Goal: Task Accomplishment & Management: Use online tool/utility

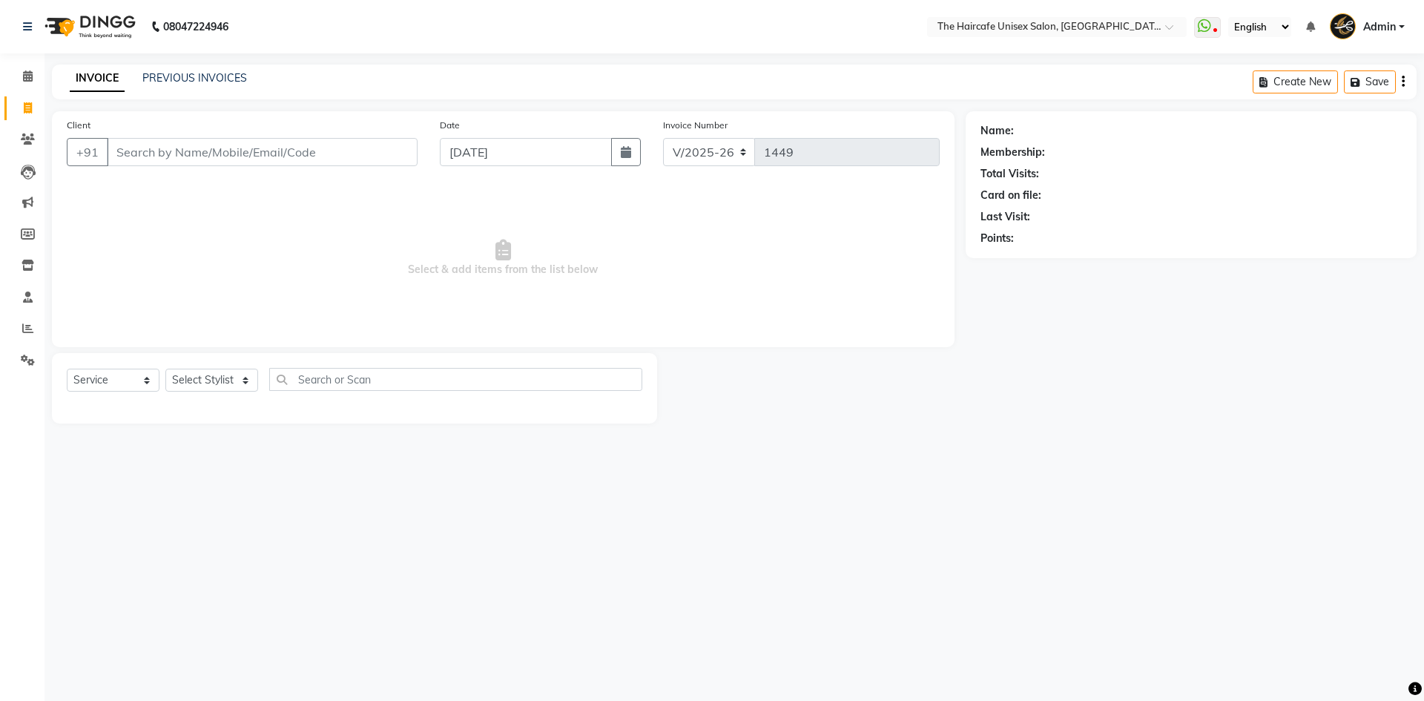
select select "7412"
select select "service"
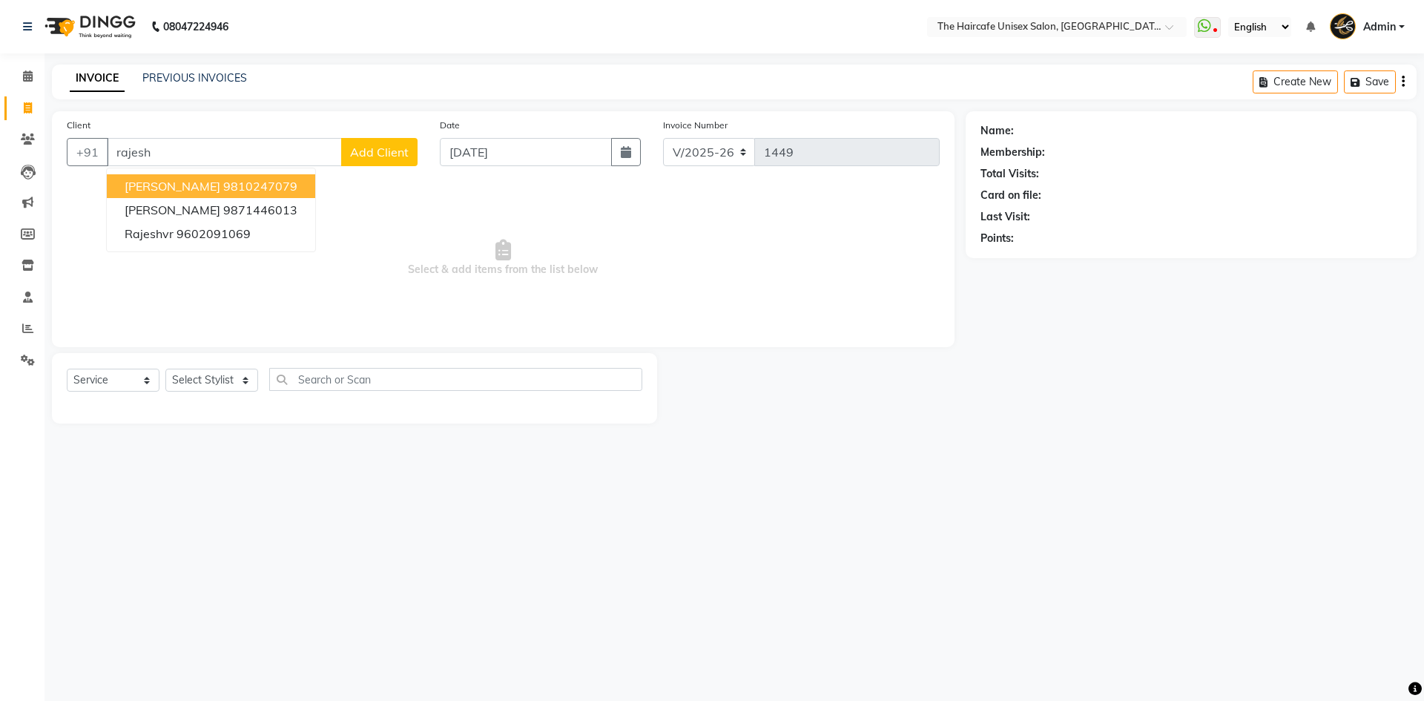
click at [154, 188] on span "[PERSON_NAME]" at bounding box center [173, 186] width 96 height 15
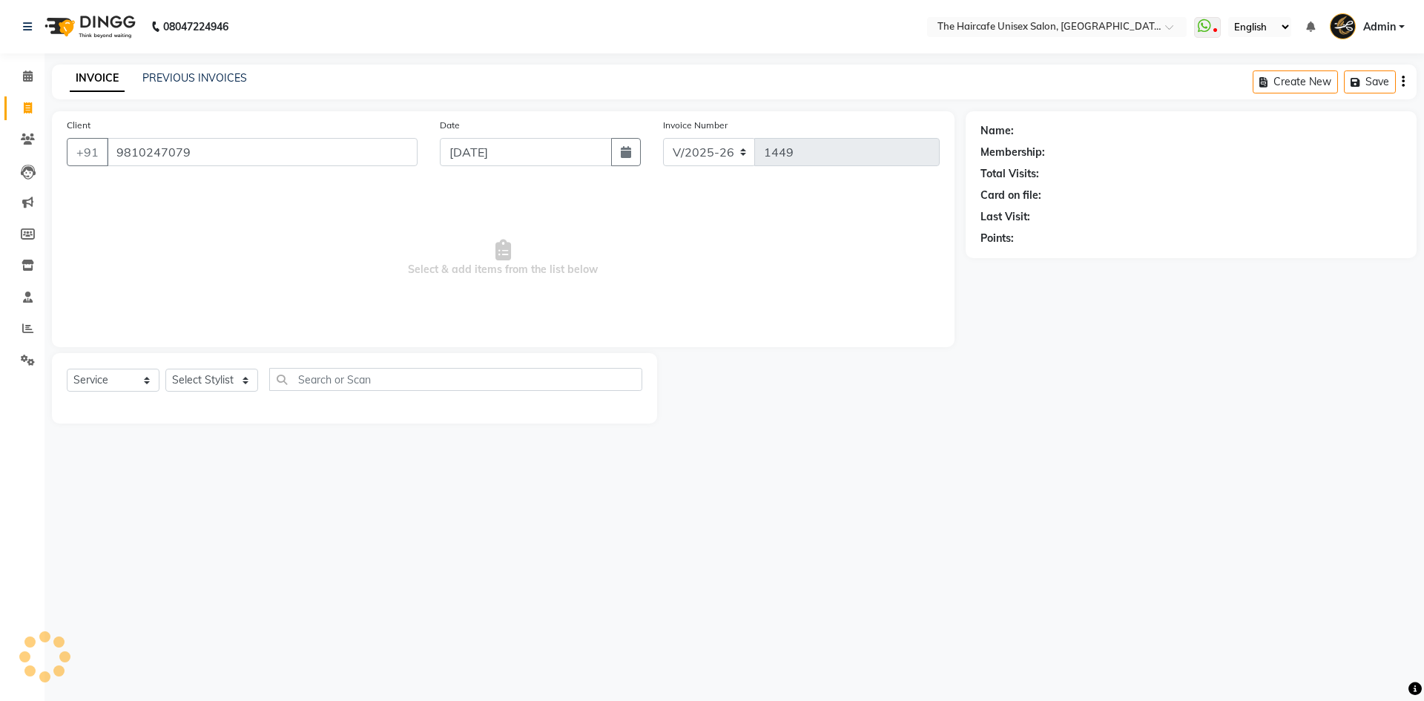
type input "9810247079"
select select "1: Object"
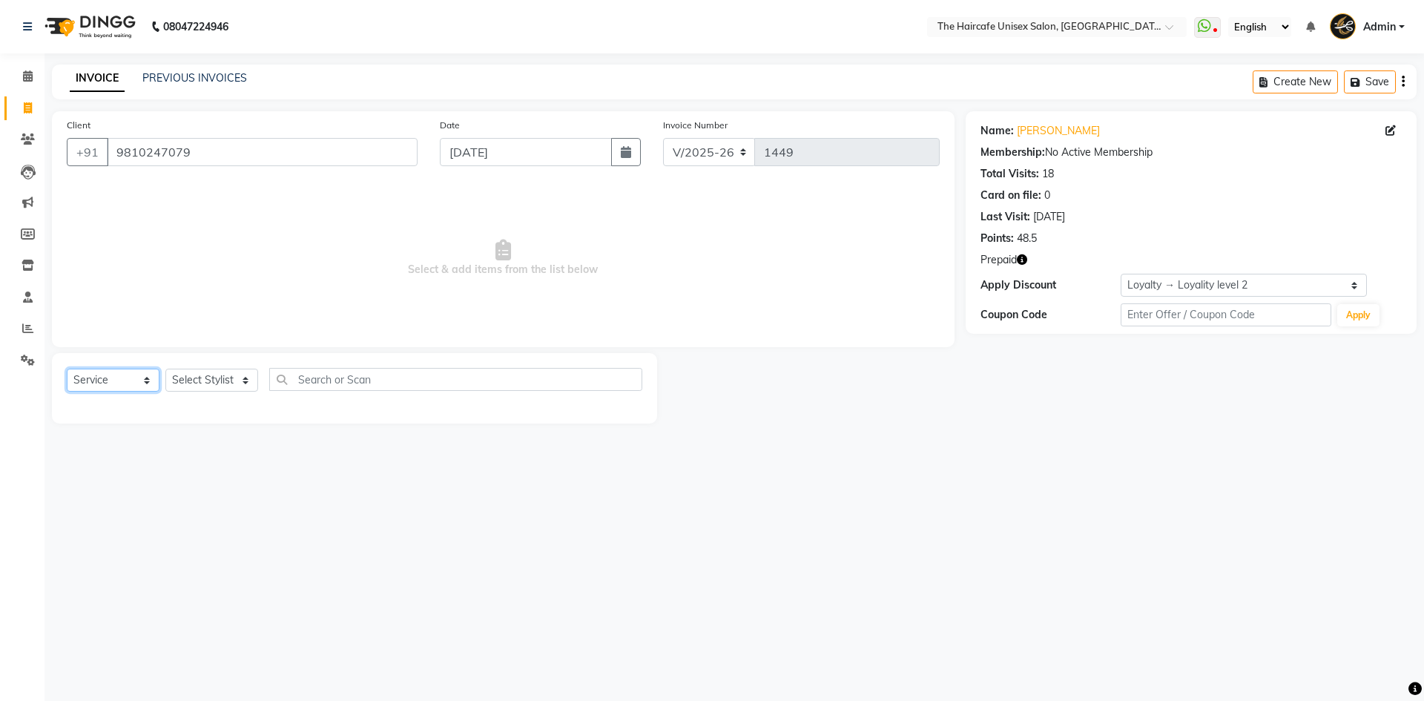
click at [109, 379] on select "Select Service Product Membership Package Voucher Prepaid Gift Card" at bounding box center [113, 380] width 93 height 23
click at [67, 369] on select "Select Service Product Membership Package Voucher Prepaid Gift Card" at bounding box center [113, 380] width 93 height 23
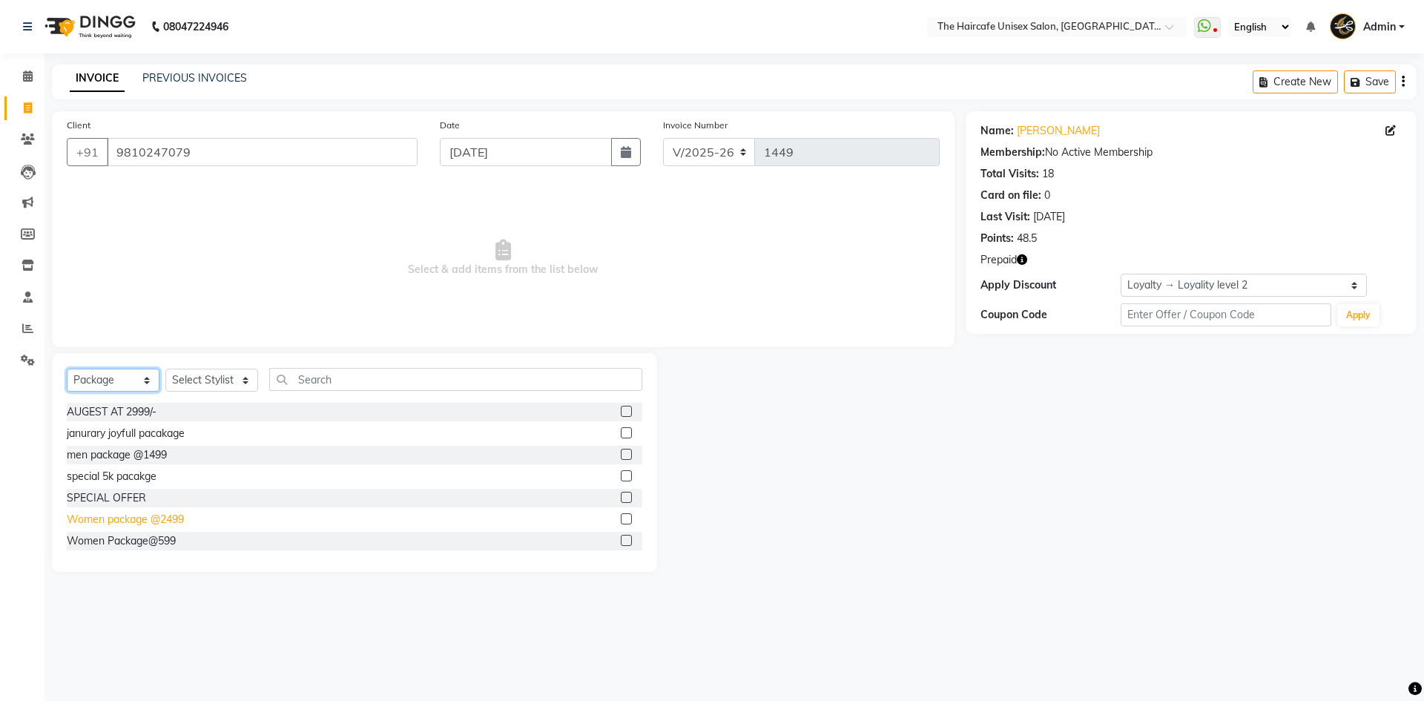
scroll to position [2, 0]
click at [142, 372] on select "Select Service Product Membership Package Voucher Prepaid Gift Card" at bounding box center [113, 380] width 93 height 23
select select "P"
click at [67, 369] on select "Select Service Product Membership Package Voucher Prepaid Gift Card" at bounding box center [113, 380] width 93 height 23
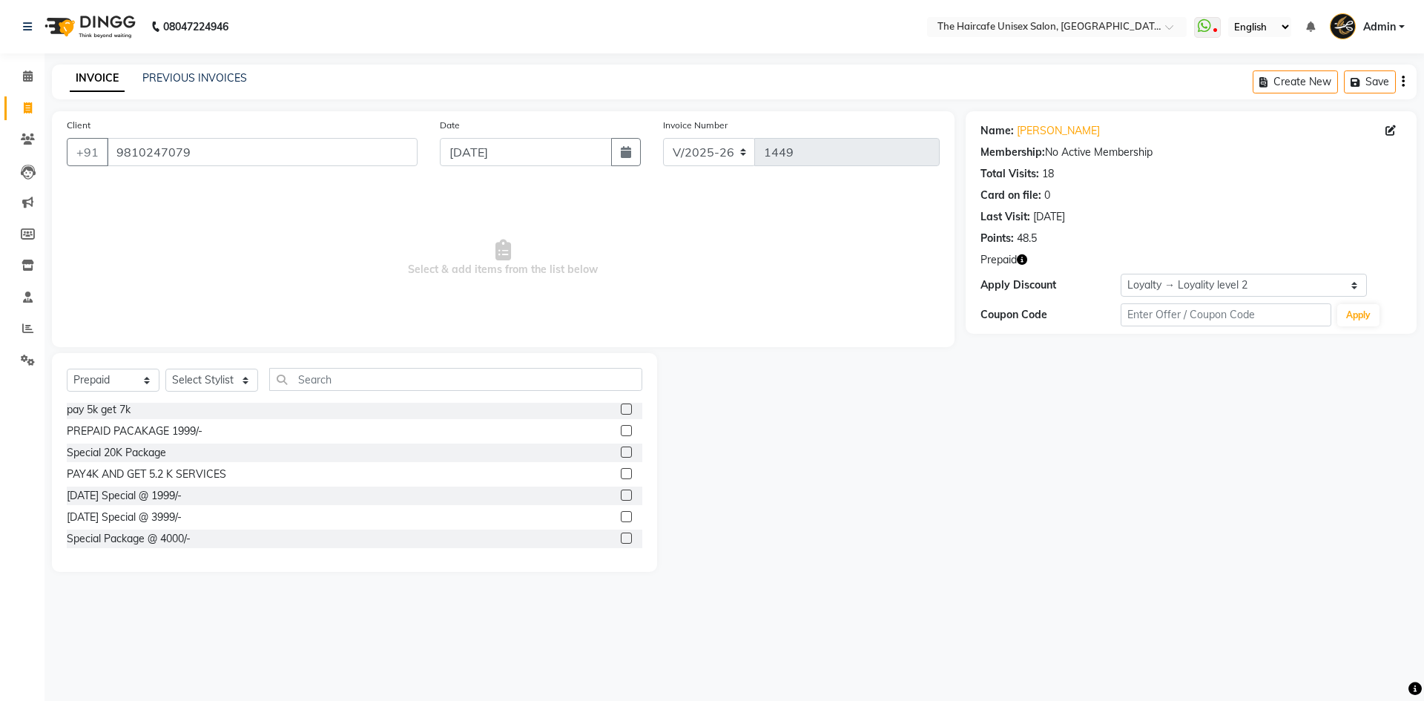
click at [621, 538] on label at bounding box center [626, 538] width 11 height 11
click at [621, 538] on input "checkbox" at bounding box center [626, 539] width 10 height 10
checkbox input "false"
click at [195, 377] on select "Select Stylist [PERSON_NAME] [PERSON_NAME] [PERSON_NAME] [PERSON_NAME] SHYAM [P…" at bounding box center [211, 380] width 93 height 23
select select "64976"
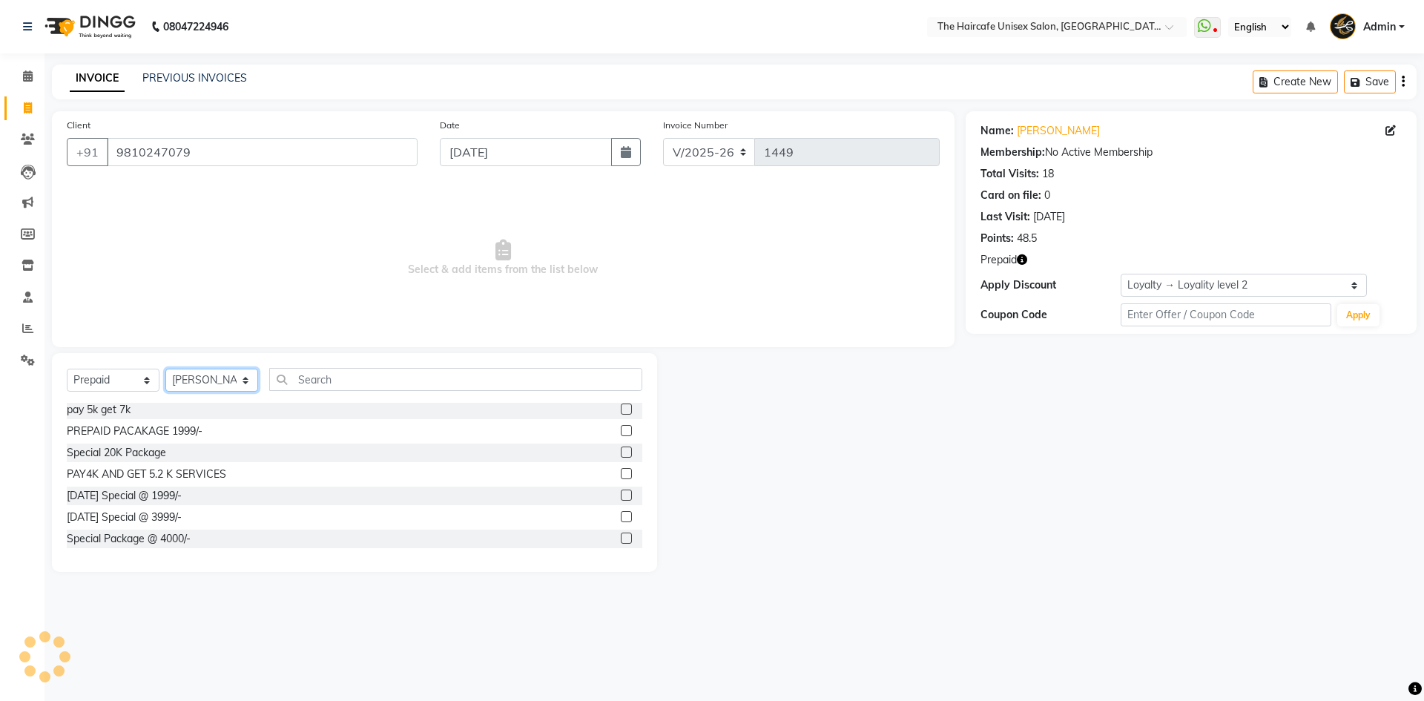
click at [165, 369] on select "Select Stylist [PERSON_NAME] [PERSON_NAME] [PERSON_NAME] [PERSON_NAME] SHYAM [P…" at bounding box center [211, 380] width 93 height 23
click at [621, 540] on label at bounding box center [626, 538] width 11 height 11
click at [621, 540] on input "checkbox" at bounding box center [626, 539] width 10 height 10
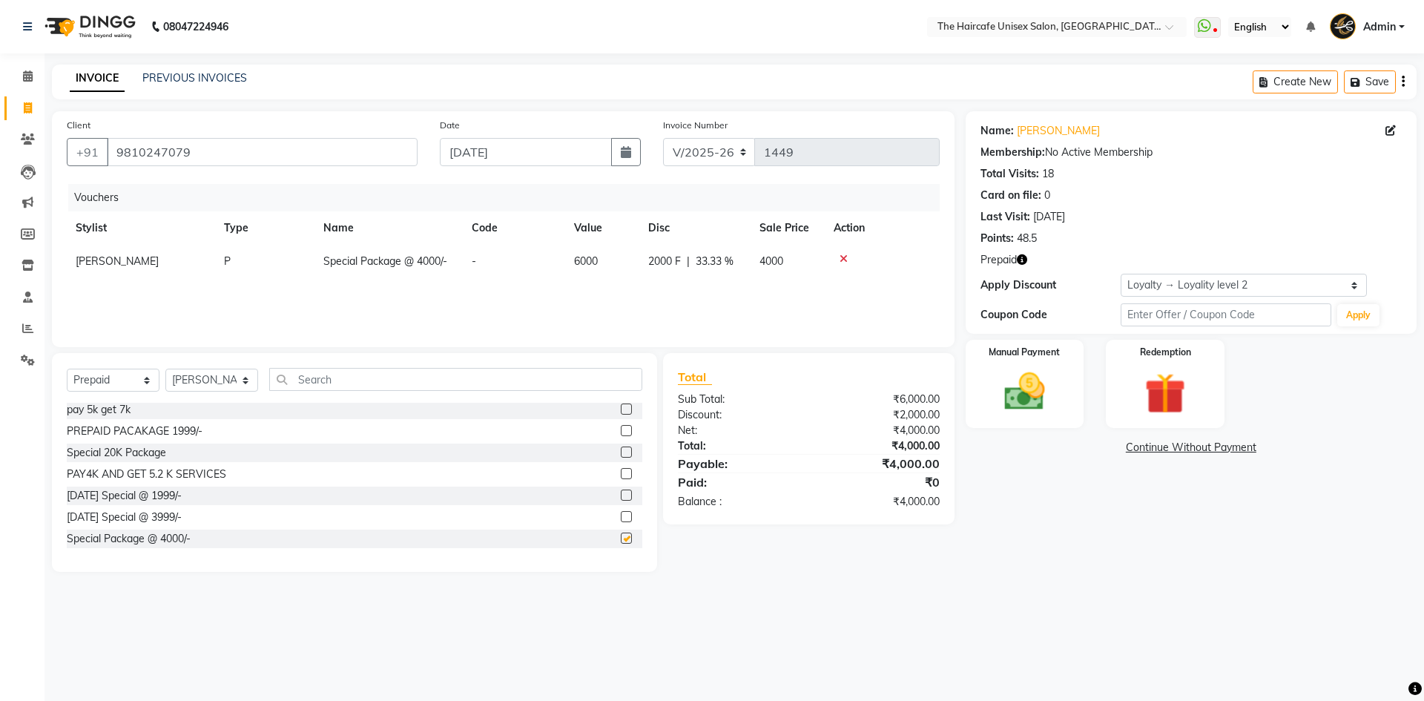
checkbox input "false"
click at [1028, 390] on img at bounding box center [1024, 391] width 69 height 49
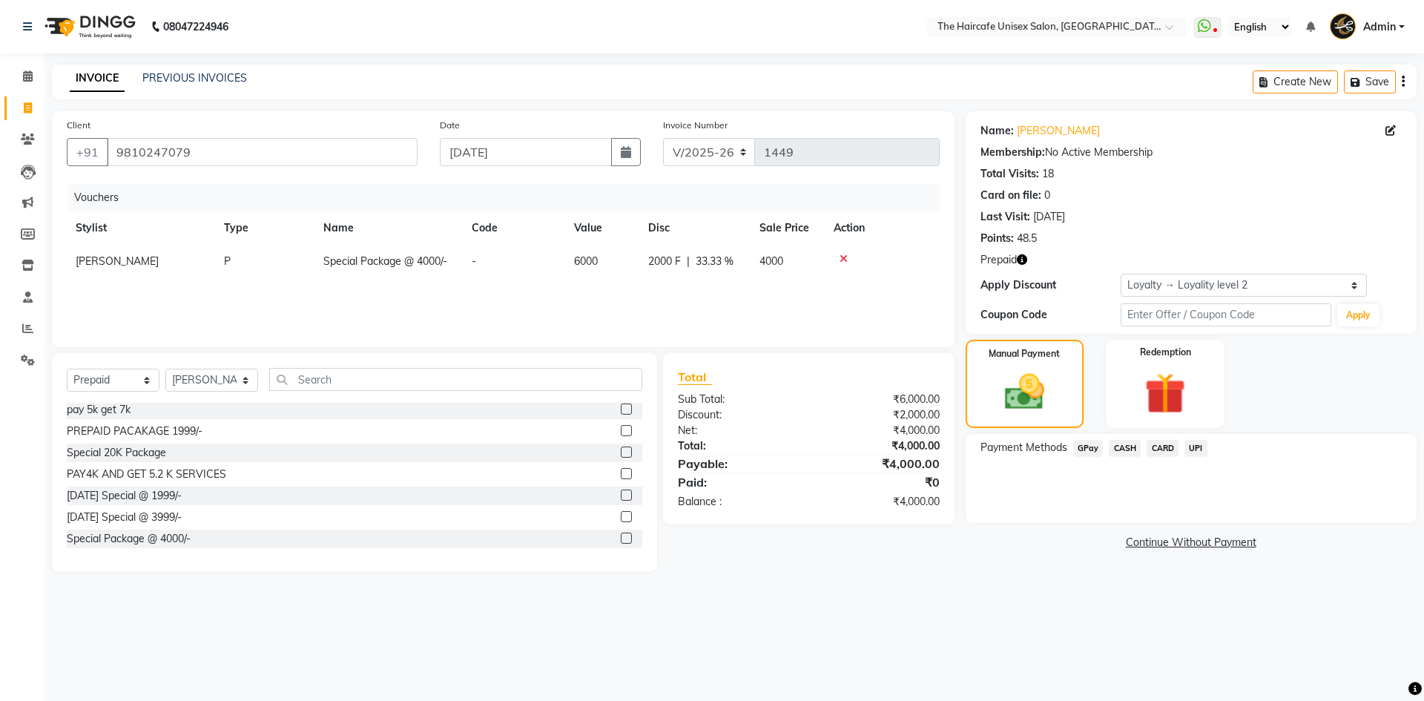
click at [1126, 446] on span "CASH" at bounding box center [1125, 448] width 32 height 17
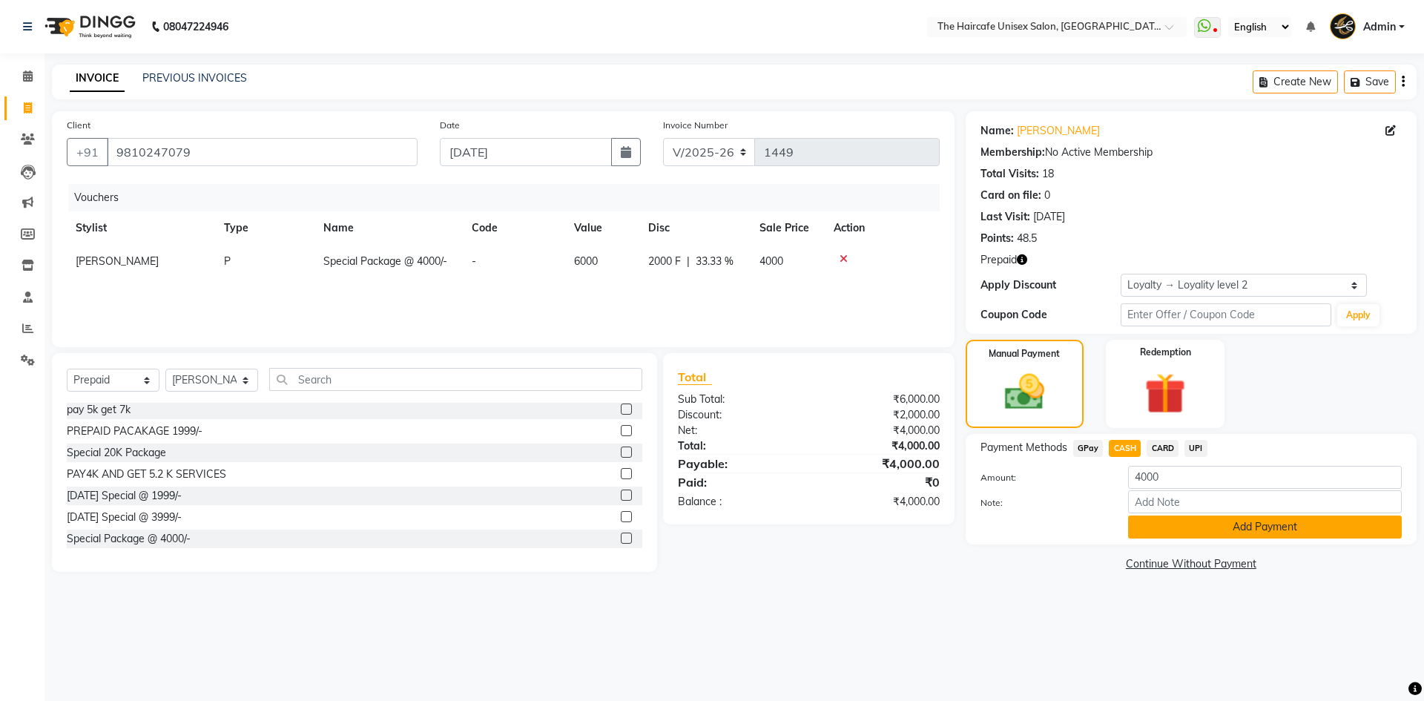
click at [1169, 520] on button "Add Payment" at bounding box center [1265, 527] width 274 height 23
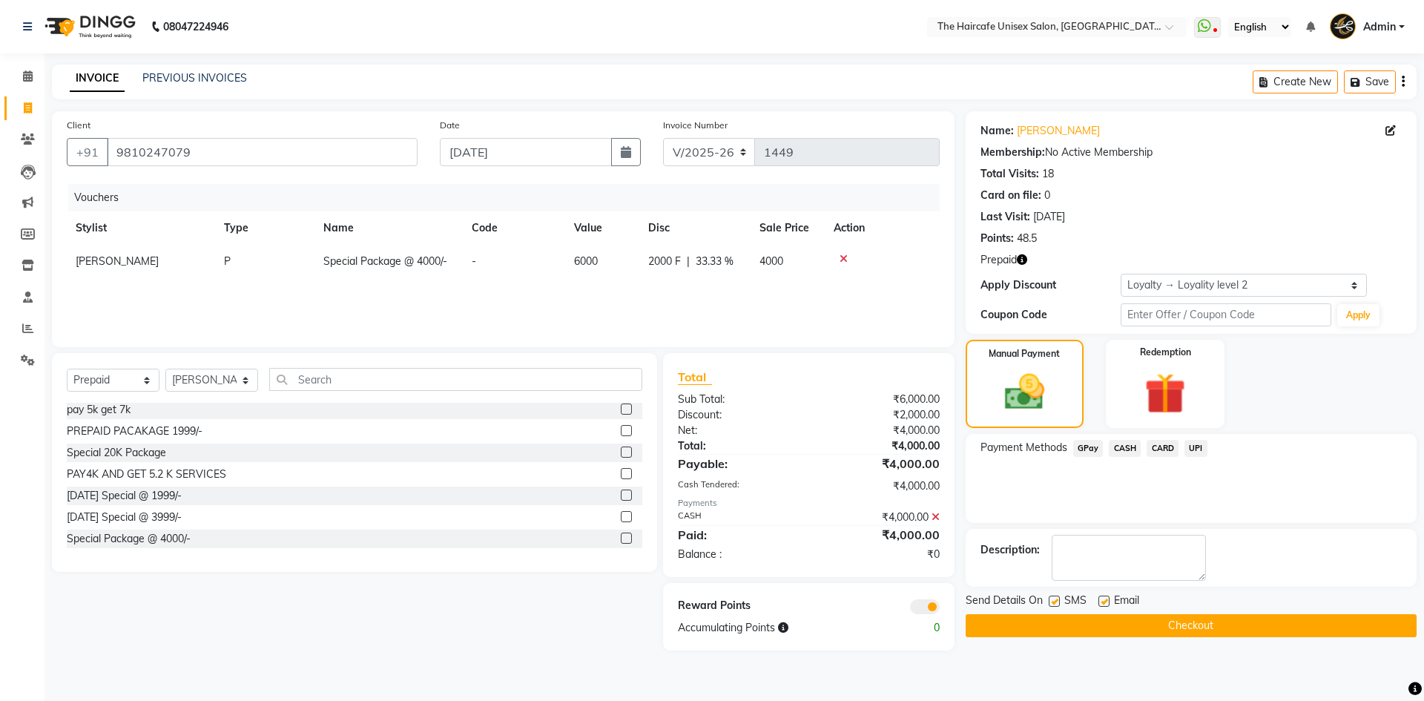
click at [1126, 625] on button "Checkout" at bounding box center [1191, 625] width 451 height 23
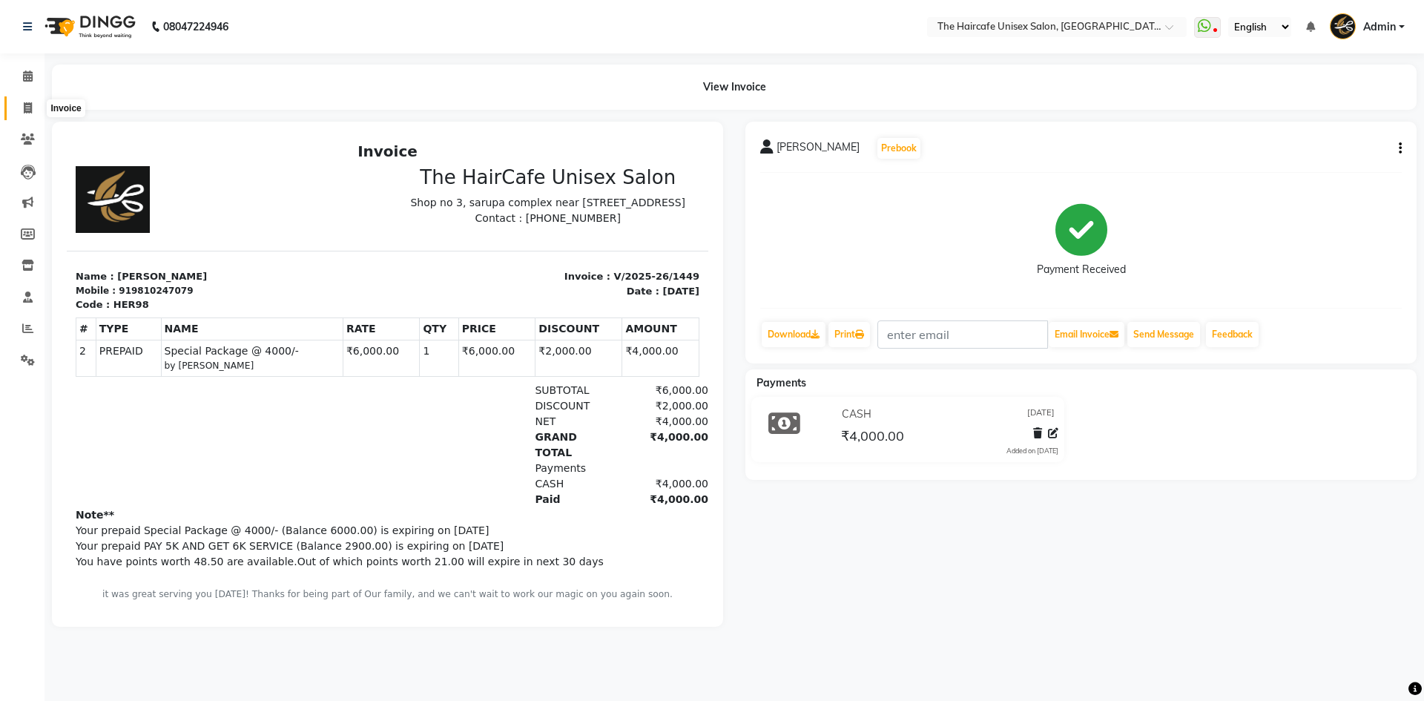
click at [26, 110] on icon at bounding box center [28, 107] width 8 height 11
select select "7412"
select select "service"
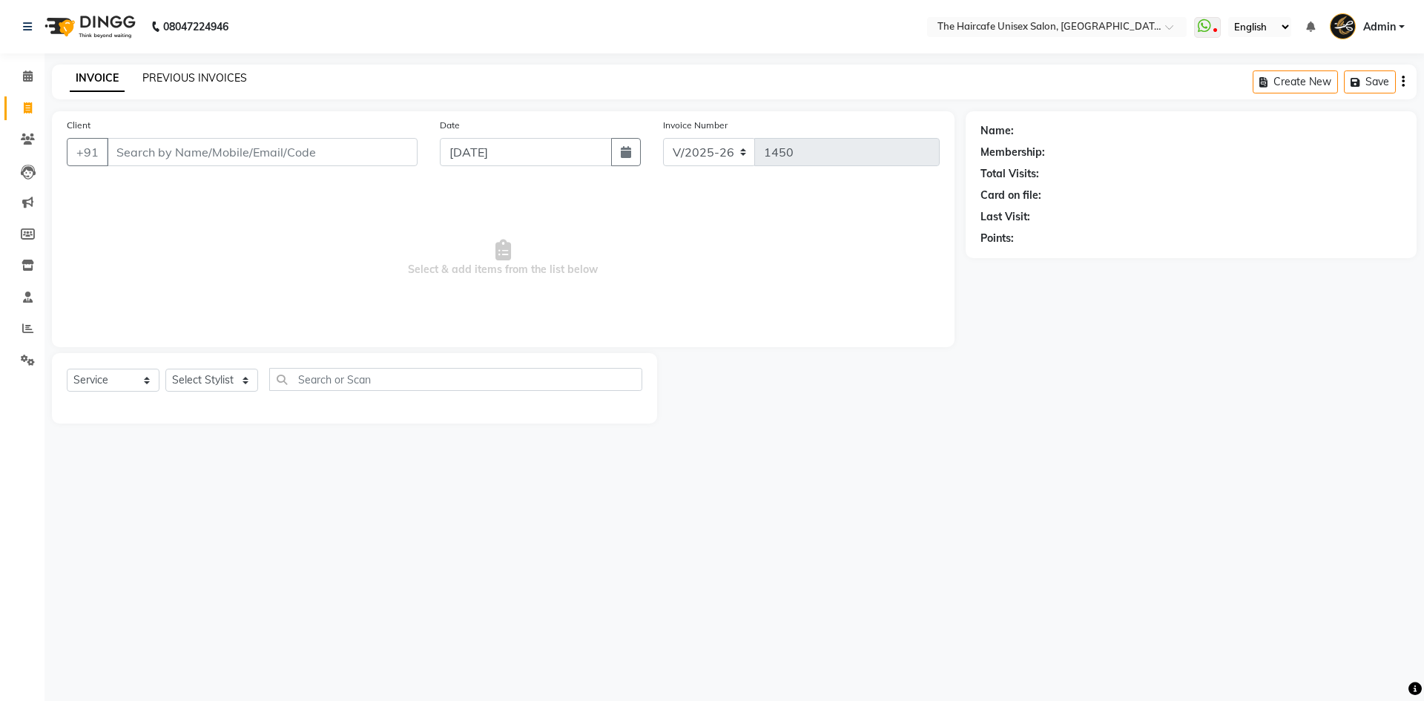
click at [194, 74] on link "PREVIOUS INVOICES" at bounding box center [194, 77] width 105 height 13
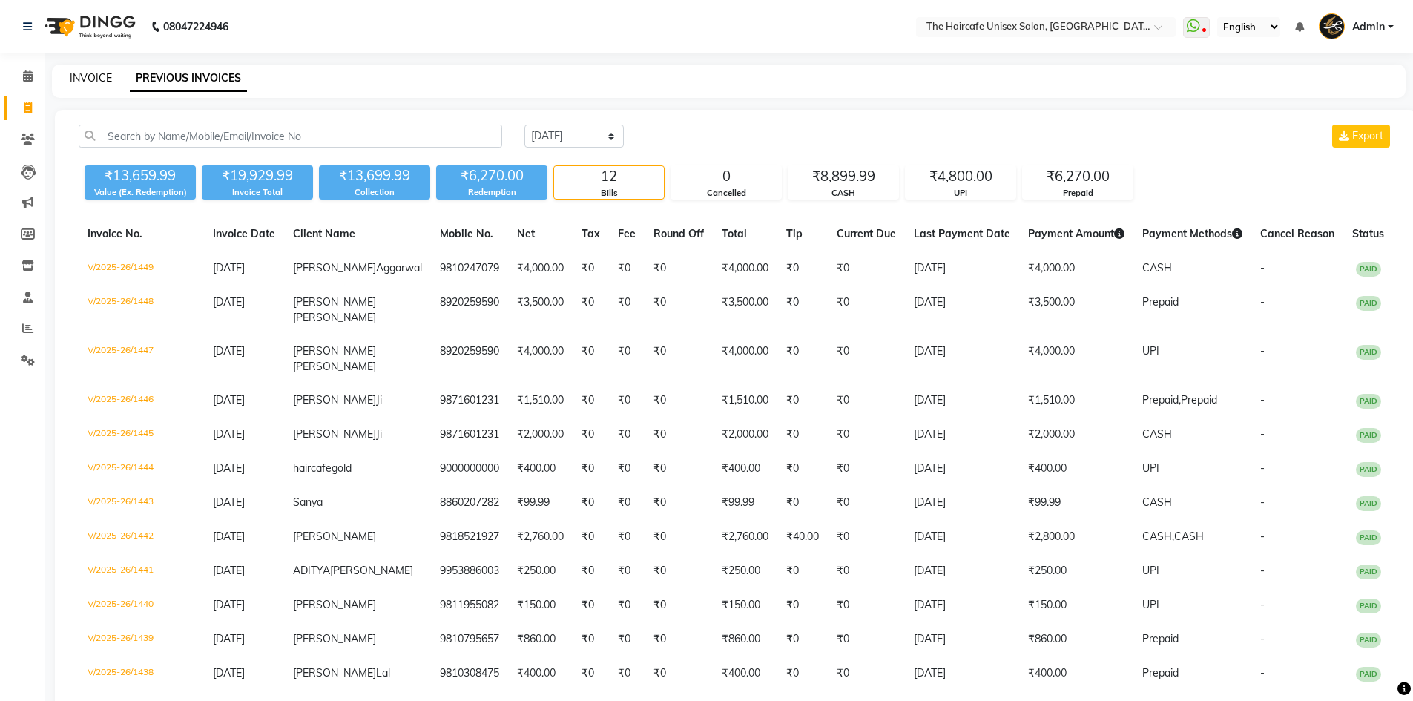
click at [85, 76] on link "INVOICE" at bounding box center [91, 77] width 42 height 13
select select "7412"
select select "service"
